Goal: Transaction & Acquisition: Book appointment/travel/reservation

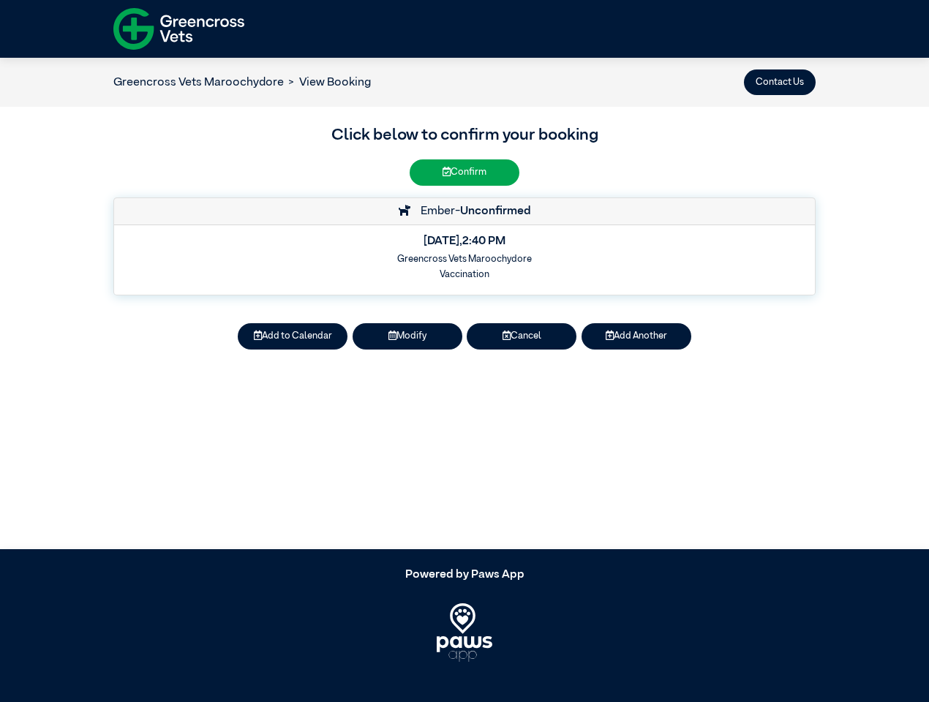
click at [779, 82] on button "Contact Us" at bounding box center [780, 82] width 72 height 26
click at [292, 336] on button "Add to Calendar" at bounding box center [293, 336] width 110 height 26
click at [407, 336] on button "Modify" at bounding box center [407, 336] width 110 height 26
click at [521, 336] on button "Cancel" at bounding box center [522, 336] width 110 height 26
click at [636, 336] on button "Add Another" at bounding box center [636, 336] width 110 height 26
